Goal: Task Accomplishment & Management: Manage account settings

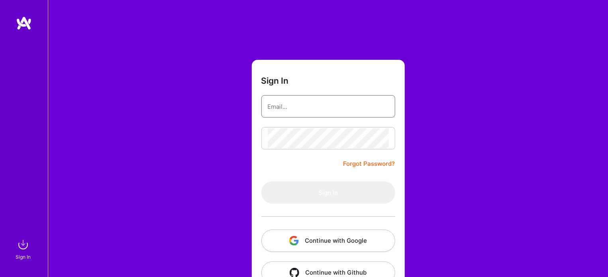
type input "[EMAIL_ADDRESS][DOMAIN_NAME]"
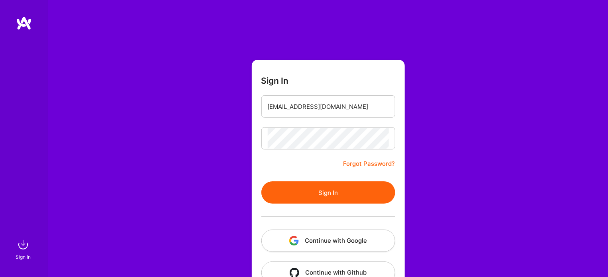
click at [288, 192] on button "Sign In" at bounding box center [328, 192] width 134 height 22
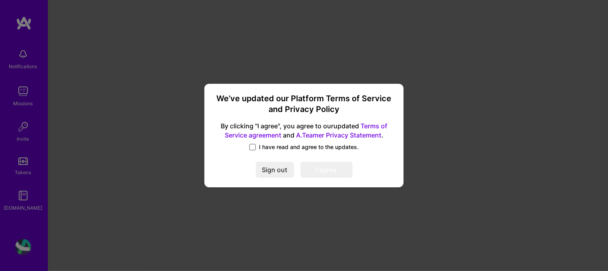
click at [256, 147] on span at bounding box center [252, 147] width 6 height 6
click at [0, 0] on input "I have read and agree to the updates." at bounding box center [0, 0] width 0 height 0
click at [316, 175] on button "I agree" at bounding box center [326, 170] width 52 height 16
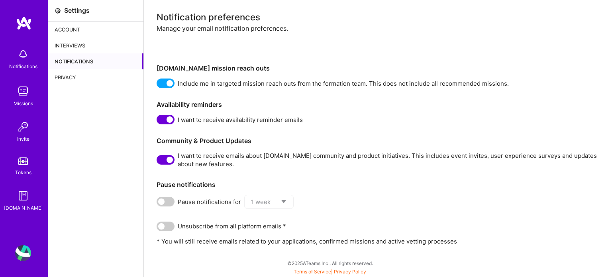
click at [20, 92] on img at bounding box center [23, 91] width 16 height 16
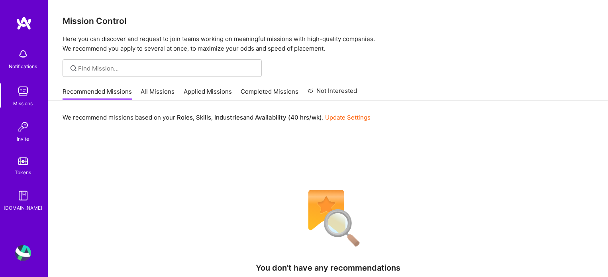
click at [26, 23] on img at bounding box center [24, 23] width 16 height 14
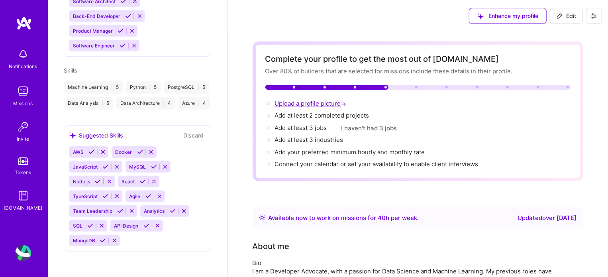
click at [332, 103] on span "Upload a profile picture →" at bounding box center [311, 104] width 73 height 8
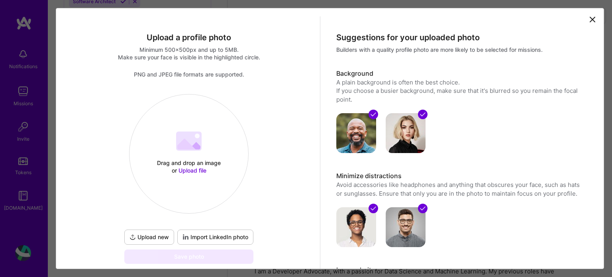
click at [190, 170] on span "Upload file" at bounding box center [192, 170] width 28 height 7
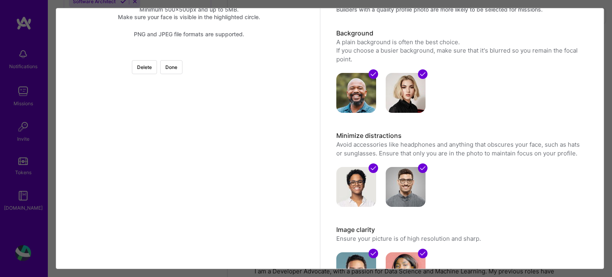
scroll to position [33, 0]
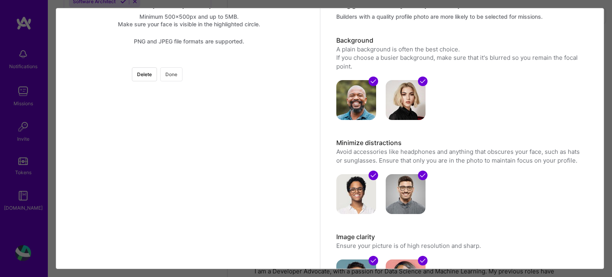
click at [182, 76] on button "Done" at bounding box center [171, 74] width 22 height 14
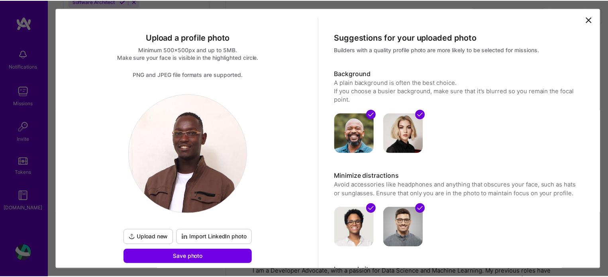
scroll to position [80, 0]
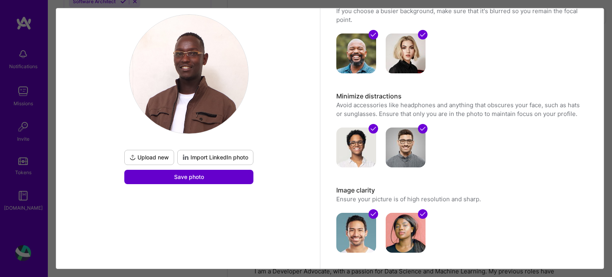
click at [209, 172] on button "Save photo" at bounding box center [188, 177] width 129 height 14
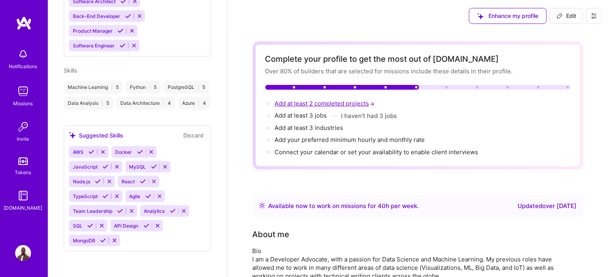
click at [317, 103] on span "Add at least 2 completed projects →" at bounding box center [326, 104] width 102 height 8
select select "US"
select select "Right Now"
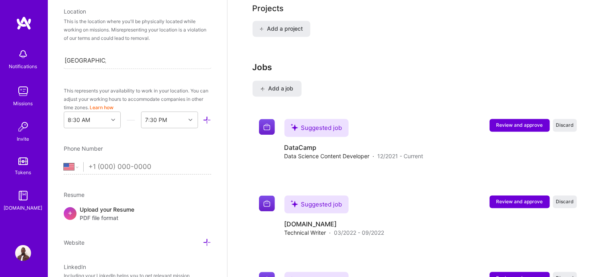
scroll to position [164, 0]
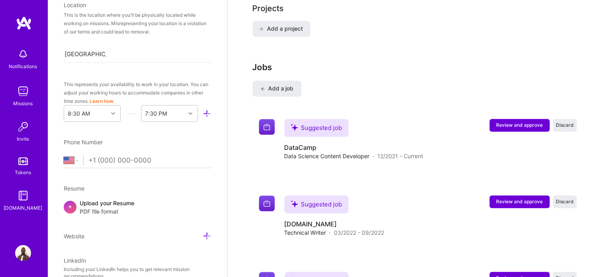
click at [100, 158] on input "tel" at bounding box center [149, 160] width 123 height 23
type input "[PHONE_NUMBER]"
select select "KE"
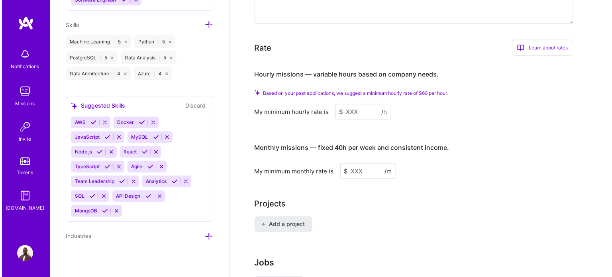
scroll to position [637, 0]
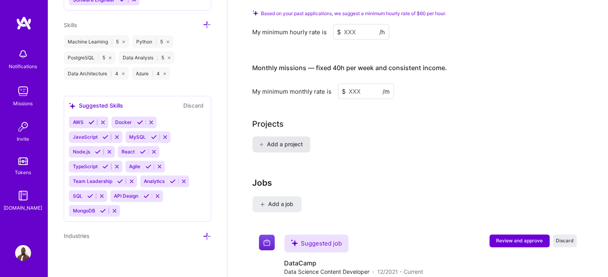
click at [294, 141] on span "Add a project" at bounding box center [280, 145] width 43 height 8
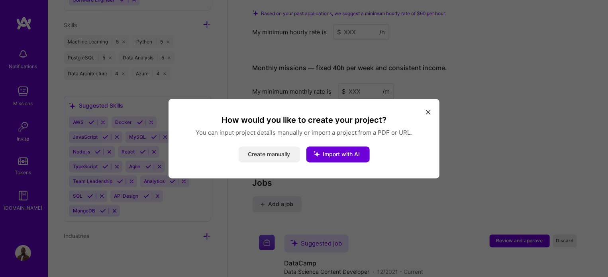
click at [276, 155] on button "Create manually" at bounding box center [269, 154] width 61 height 16
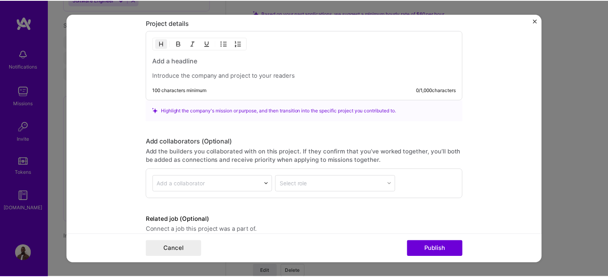
scroll to position [661, 0]
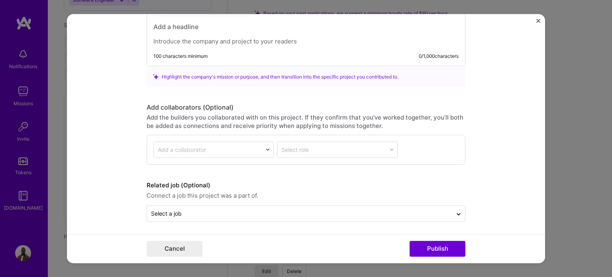
click at [536, 20] on img "Close" at bounding box center [538, 21] width 4 height 4
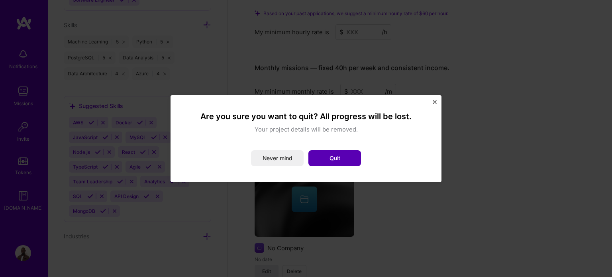
click at [338, 156] on button "Quit" at bounding box center [334, 158] width 53 height 16
